Goal: Information Seeking & Learning: Find specific fact

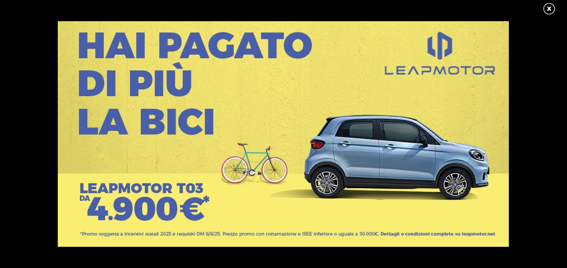
scroll to position [400, 0]
click at [548, 10] on link at bounding box center [553, 9] width 23 height 14
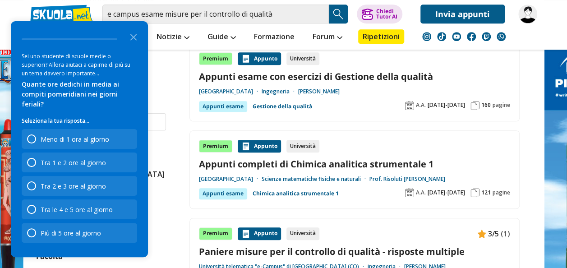
scroll to position [0, 0]
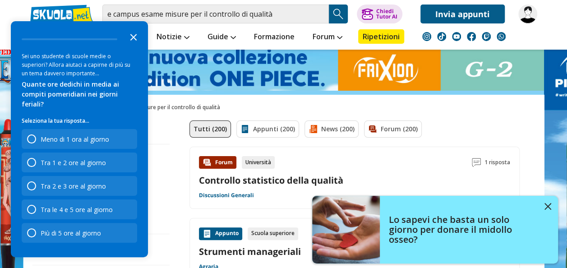
click at [135, 41] on polygon "Close the survey" at bounding box center [133, 37] width 7 height 7
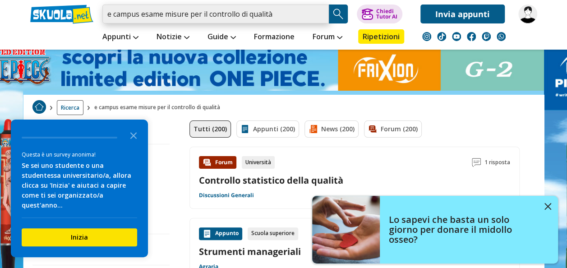
drag, startPoint x: 138, startPoint y: 13, endPoint x: 63, endPoint y: 19, distance: 75.5
click at [63, 19] on div "e campus esame misure per il controllo di qualità Trova un tutor esperto su que…" at bounding box center [283, 11] width 520 height 23
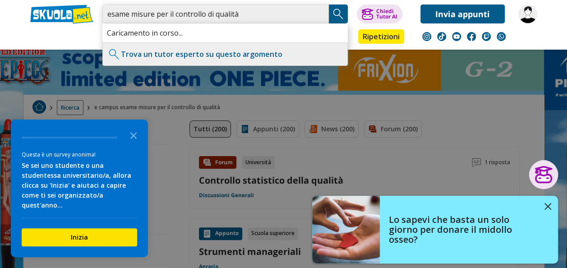
type input "esame misure per il controllo di qualità"
click at [134, 139] on polygon "Close the survey" at bounding box center [133, 135] width 7 height 7
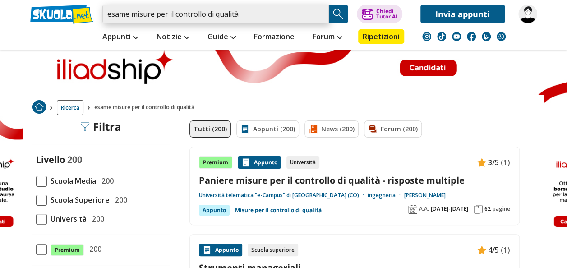
click at [256, 16] on input "esame misure per il controllo di qualità" at bounding box center [215, 14] width 226 height 19
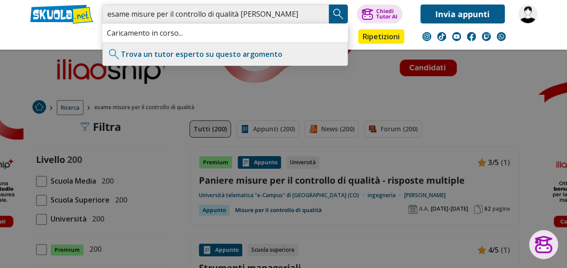
type input "esame misure per il controllo di qualità prof arnesano marco"
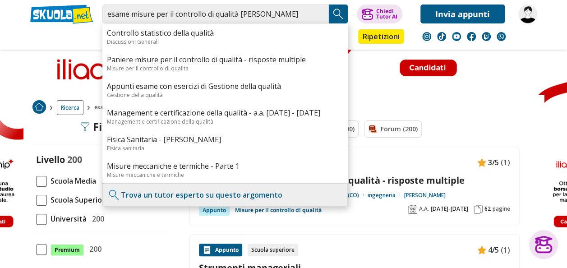
click at [339, 12] on img "Search Button" at bounding box center [339, 14] width 14 height 14
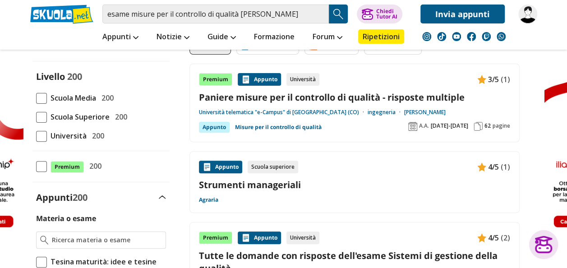
scroll to position [93, 0]
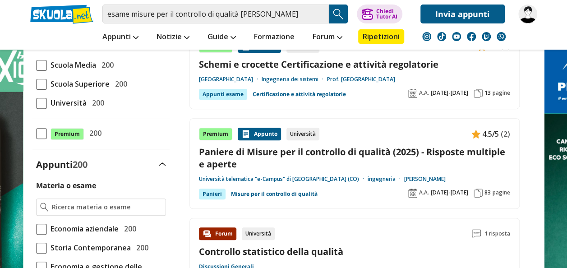
scroll to position [126, 0]
